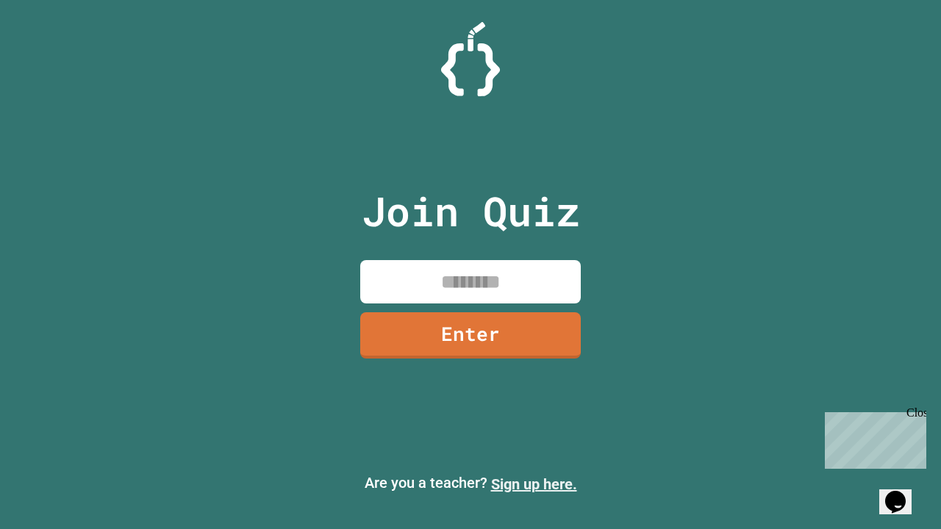
click at [534, 485] on link "Sign up here." at bounding box center [534, 485] width 86 height 18
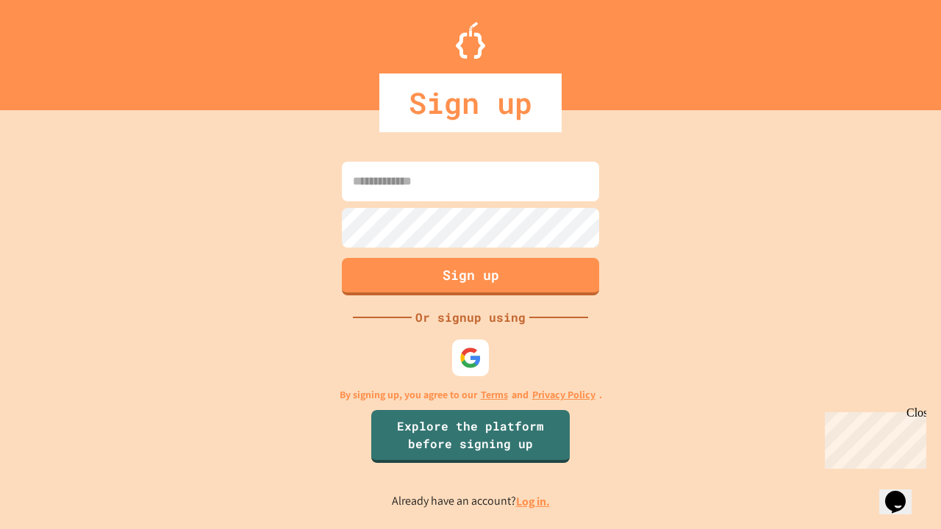
click at [534, 501] on link "Log in." at bounding box center [533, 501] width 34 height 15
